Goal: Transaction & Acquisition: Subscribe to service/newsletter

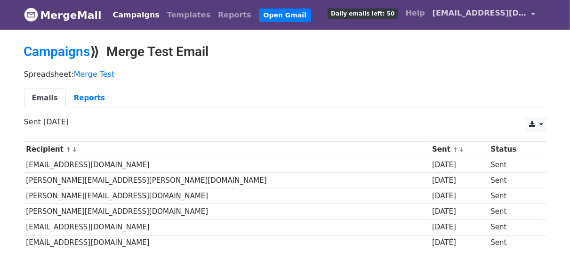
click at [532, 13] on link "[EMAIL_ADDRESS][DOMAIN_NAME]" at bounding box center [484, 15] width 110 height 22
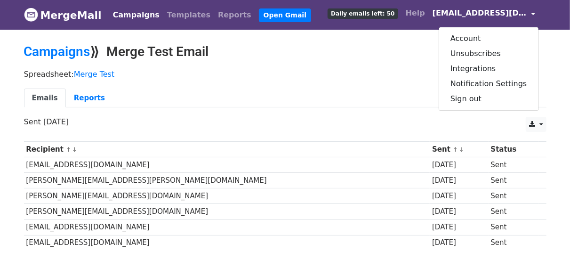
click at [532, 13] on link "[EMAIL_ADDRESS][DOMAIN_NAME]" at bounding box center [484, 15] width 110 height 22
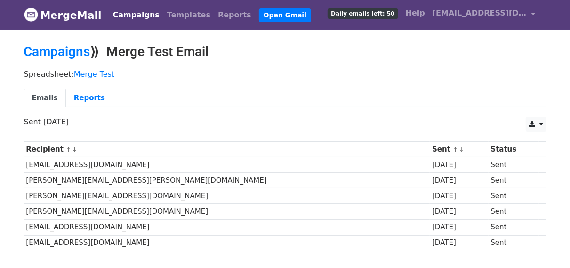
click at [84, 16] on link "MergeMail" at bounding box center [63, 15] width 78 height 20
click at [128, 13] on link "Campaigns" at bounding box center [136, 15] width 54 height 19
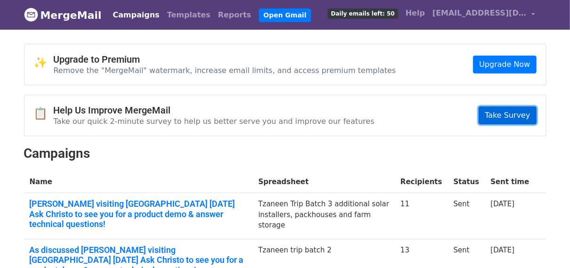
click at [510, 114] on link "Take Survey" at bounding box center [506, 115] width 57 height 18
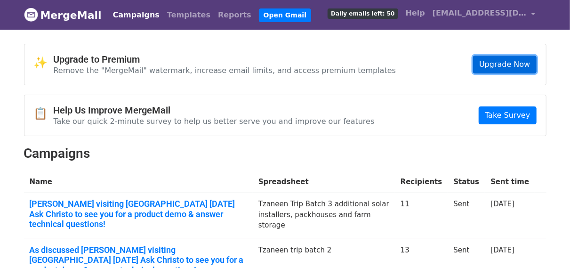
click at [511, 65] on link "Upgrade Now" at bounding box center [504, 65] width 63 height 18
